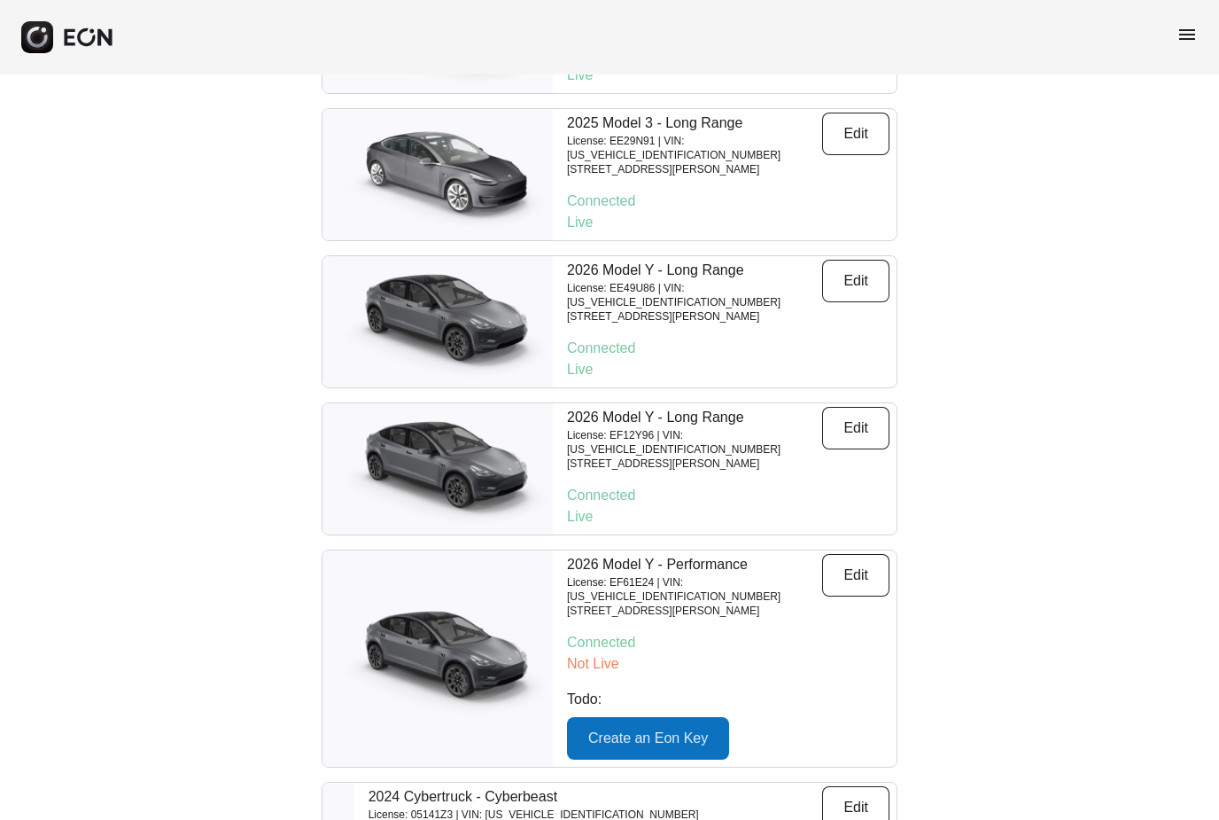
scroll to position [3600, 0]
click at [883, 786] on button "Edit" at bounding box center [855, 807] width 67 height 43
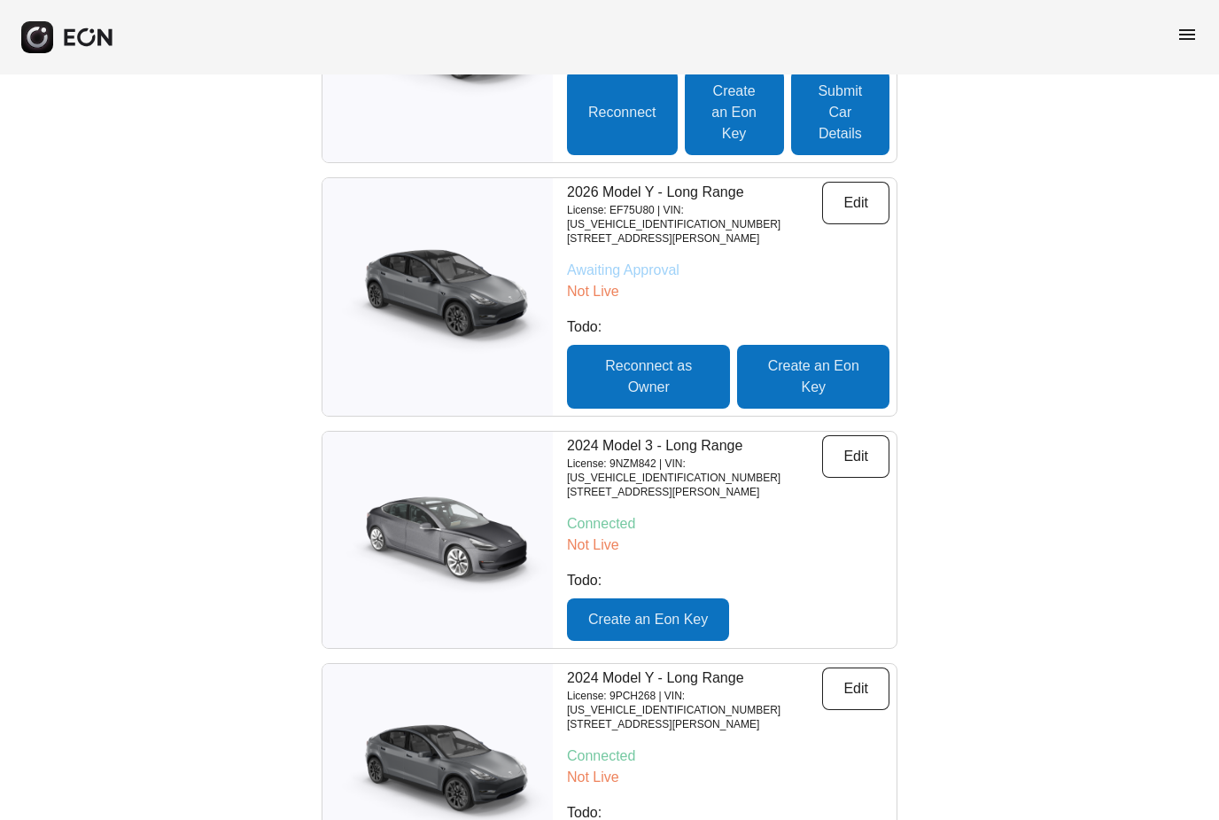
scroll to position [1079, 0]
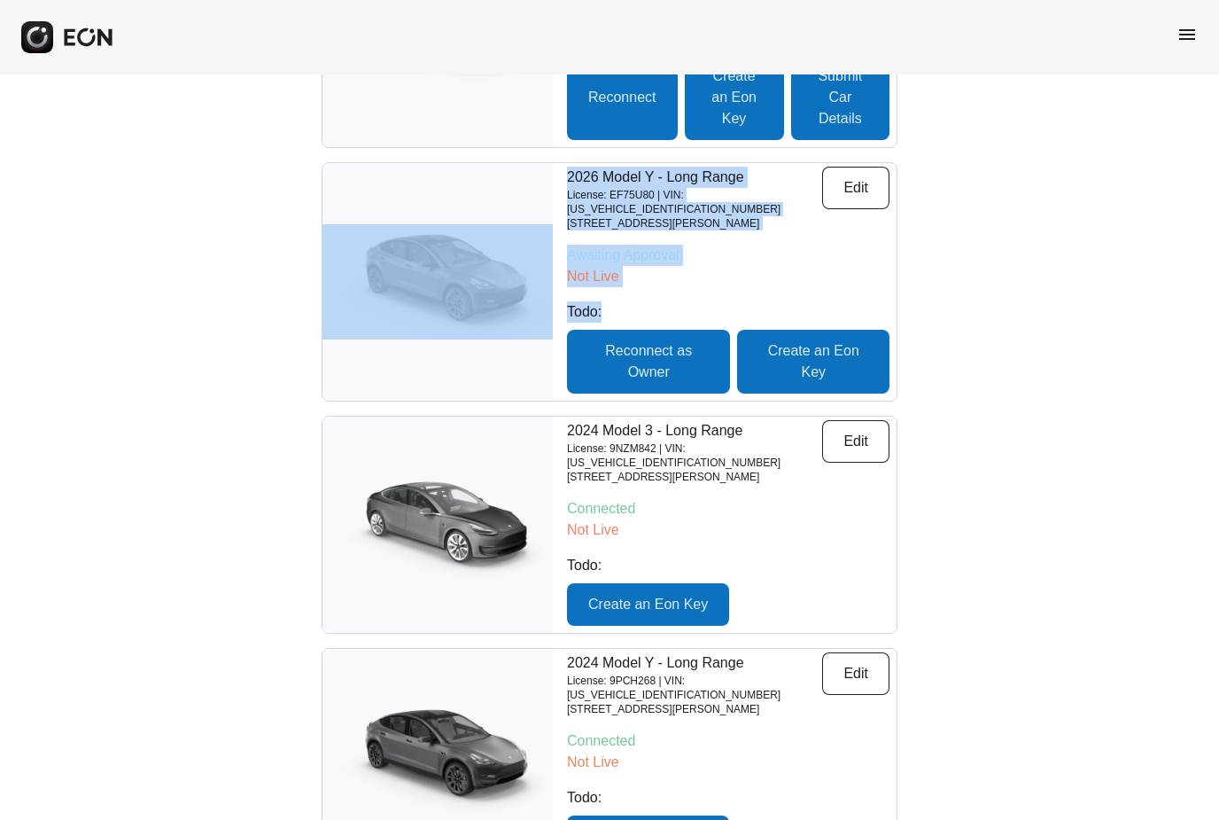
drag, startPoint x: 252, startPoint y: 133, endPoint x: 892, endPoint y: 276, distance: 656.5
click at [892, 276] on div "Search Cars Add Cars Major update - keyless rentals are coming Connect your car…" at bounding box center [609, 291] width 1219 height 2590
copy div "2026 Model Y - Long Range License: EF75U80 | VIN: 7SAYGDED9TF424495 3204 Corbal…"
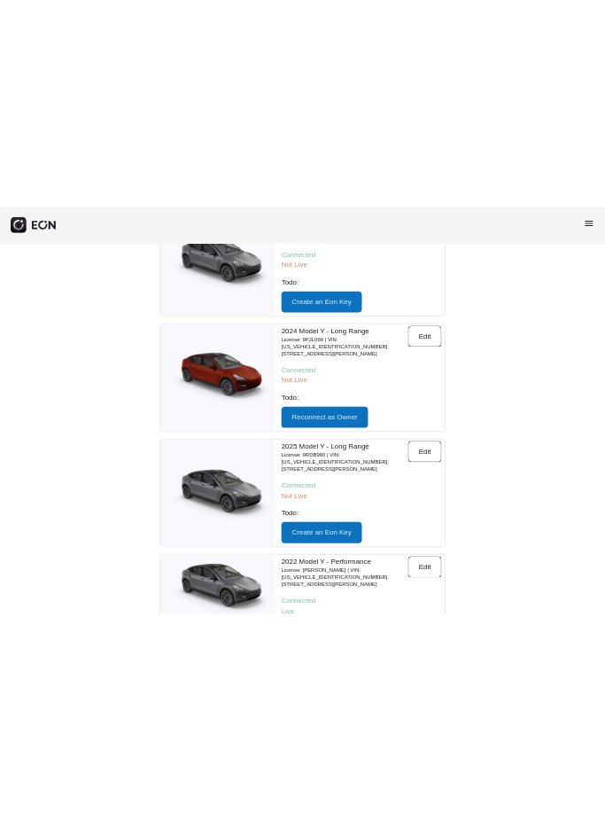
scroll to position [2718, 0]
